Goal: Task Accomplishment & Management: Use online tool/utility

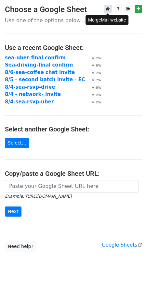
click at [109, 7] on icon at bounding box center [108, 9] width 4 height 5
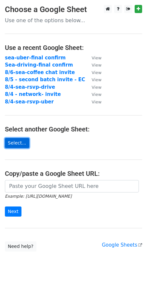
click at [22, 138] on link "Select..." at bounding box center [17, 143] width 24 height 10
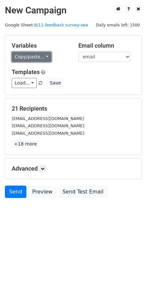
click at [29, 60] on link "Copy/paste..." at bounding box center [32, 57] width 40 height 10
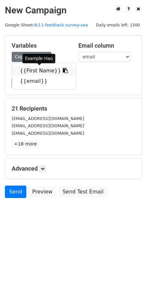
click at [53, 71] on link "{{First Name}}" at bounding box center [44, 70] width 64 height 10
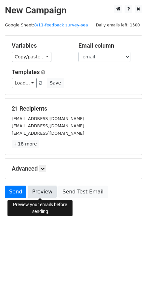
click at [44, 192] on link "Preview" at bounding box center [42, 191] width 29 height 12
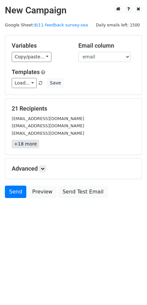
click at [30, 142] on link "+18 more" at bounding box center [25, 144] width 27 height 8
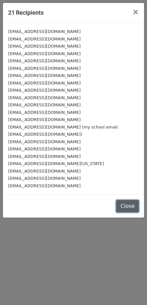
click at [122, 200] on button "Close" at bounding box center [127, 206] width 23 height 12
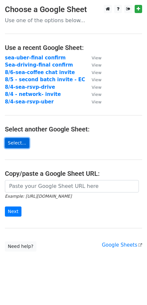
click at [17, 146] on link "Select..." at bounding box center [17, 143] width 24 height 10
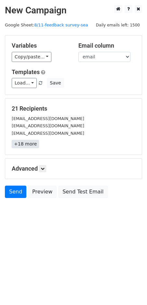
click at [24, 143] on link "+18 more" at bounding box center [25, 144] width 27 height 8
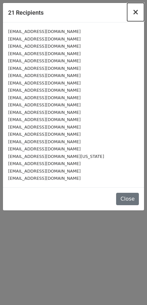
click at [138, 12] on span "×" at bounding box center [136, 11] width 7 height 9
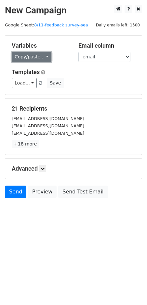
click at [25, 57] on link "Copy/paste..." at bounding box center [32, 57] width 40 height 10
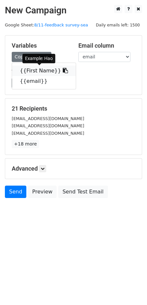
click at [42, 69] on link "{{First Name}}" at bounding box center [44, 70] width 64 height 10
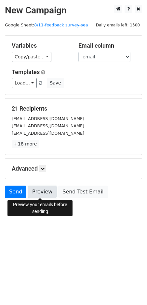
click at [41, 194] on link "Preview" at bounding box center [42, 191] width 29 height 12
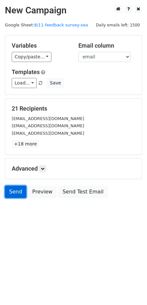
click at [21, 191] on link "Send" at bounding box center [16, 191] width 22 height 12
